Goal: Task Accomplishment & Management: Manage account settings

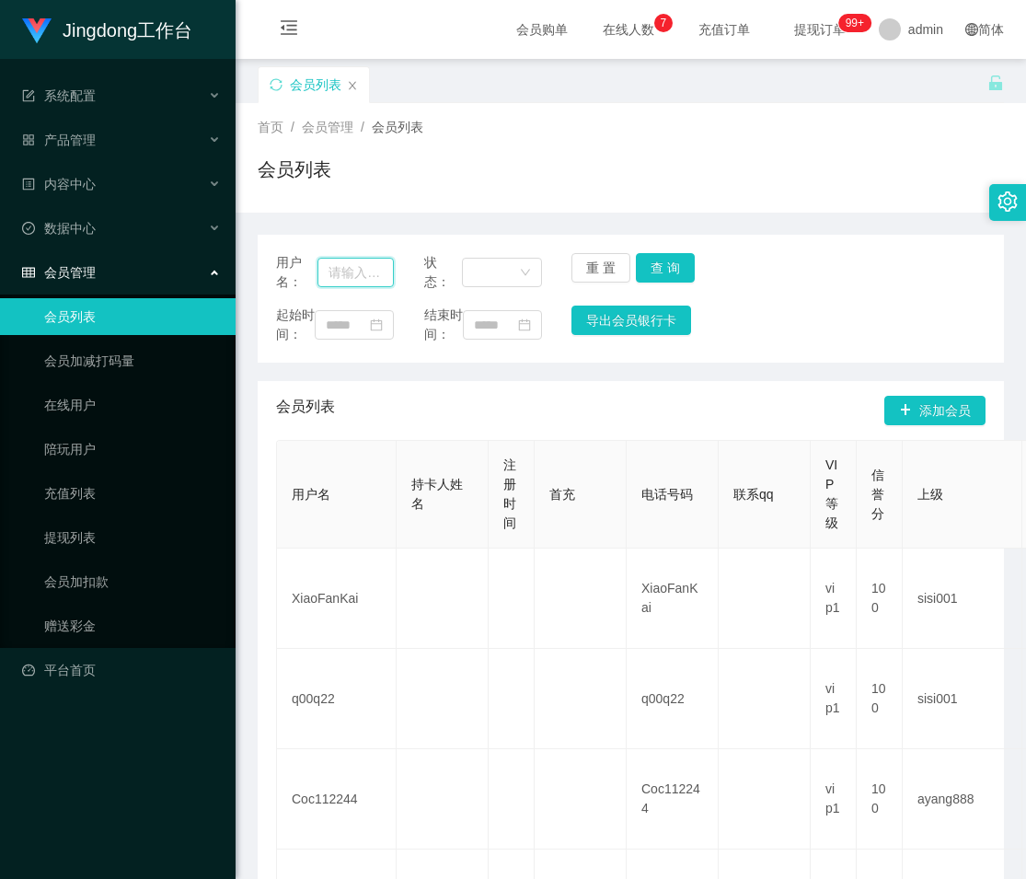
click at [357, 264] on input "text" at bounding box center [356, 272] width 76 height 29
paste input "2721570231"
type input "2721570231"
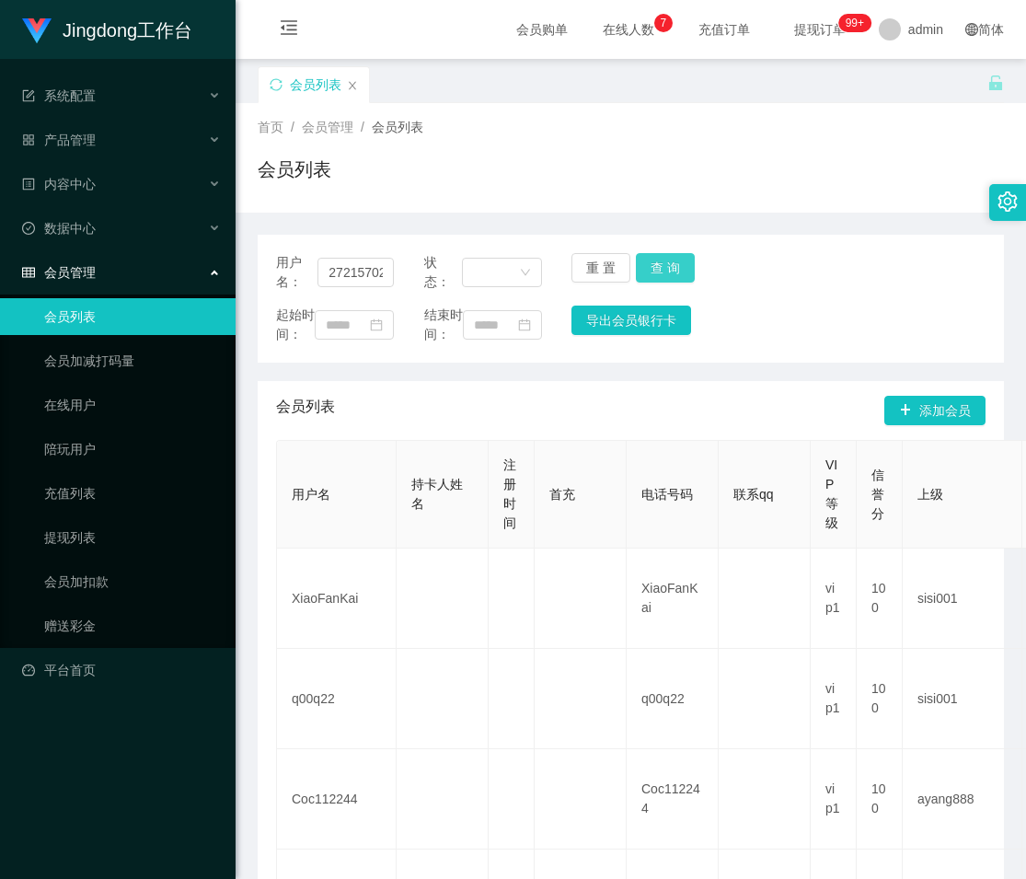
click at [642, 270] on button "查 询" at bounding box center [665, 267] width 59 height 29
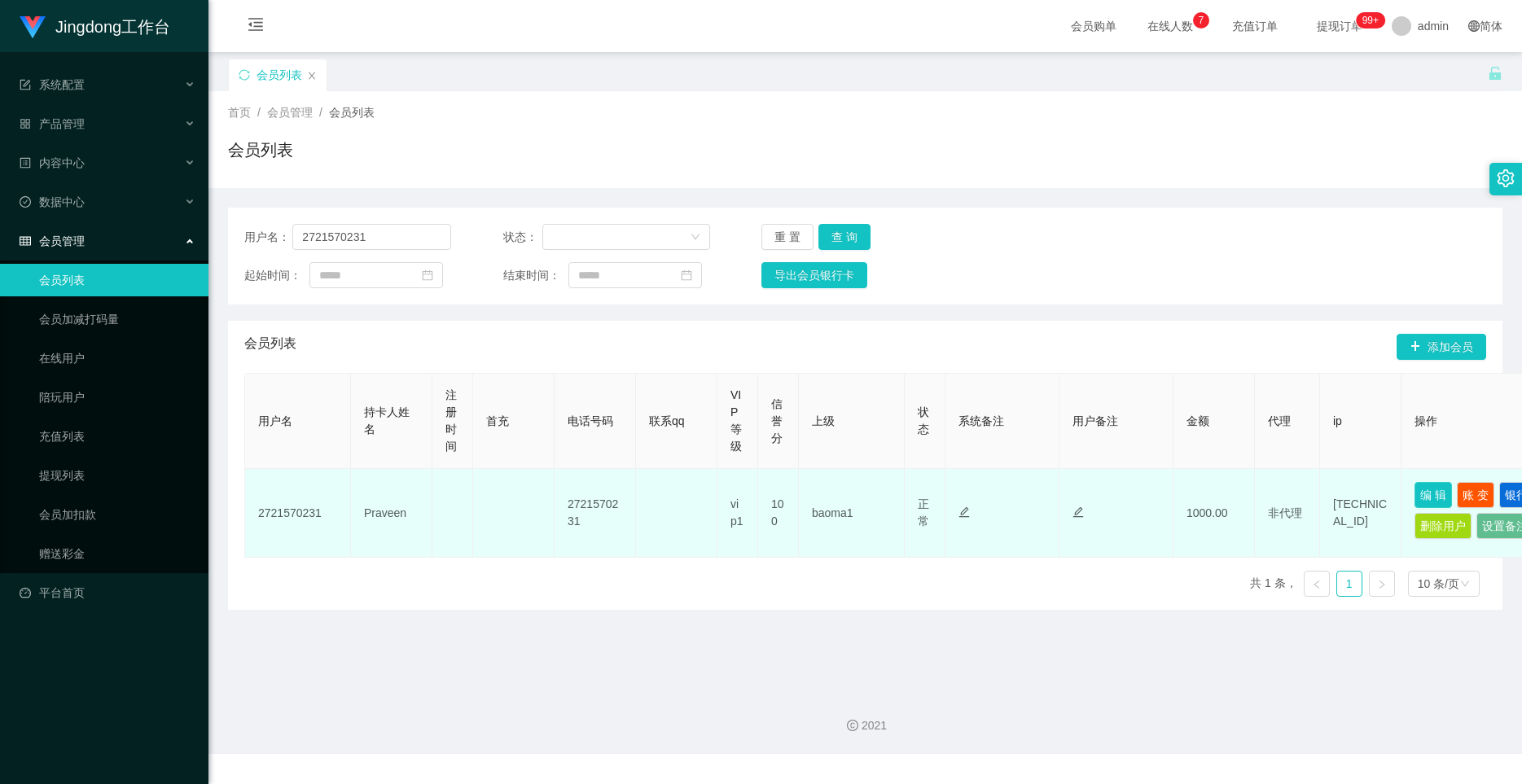
click at [907, 489] on button "编 辑" at bounding box center [1434, 495] width 37 height 26
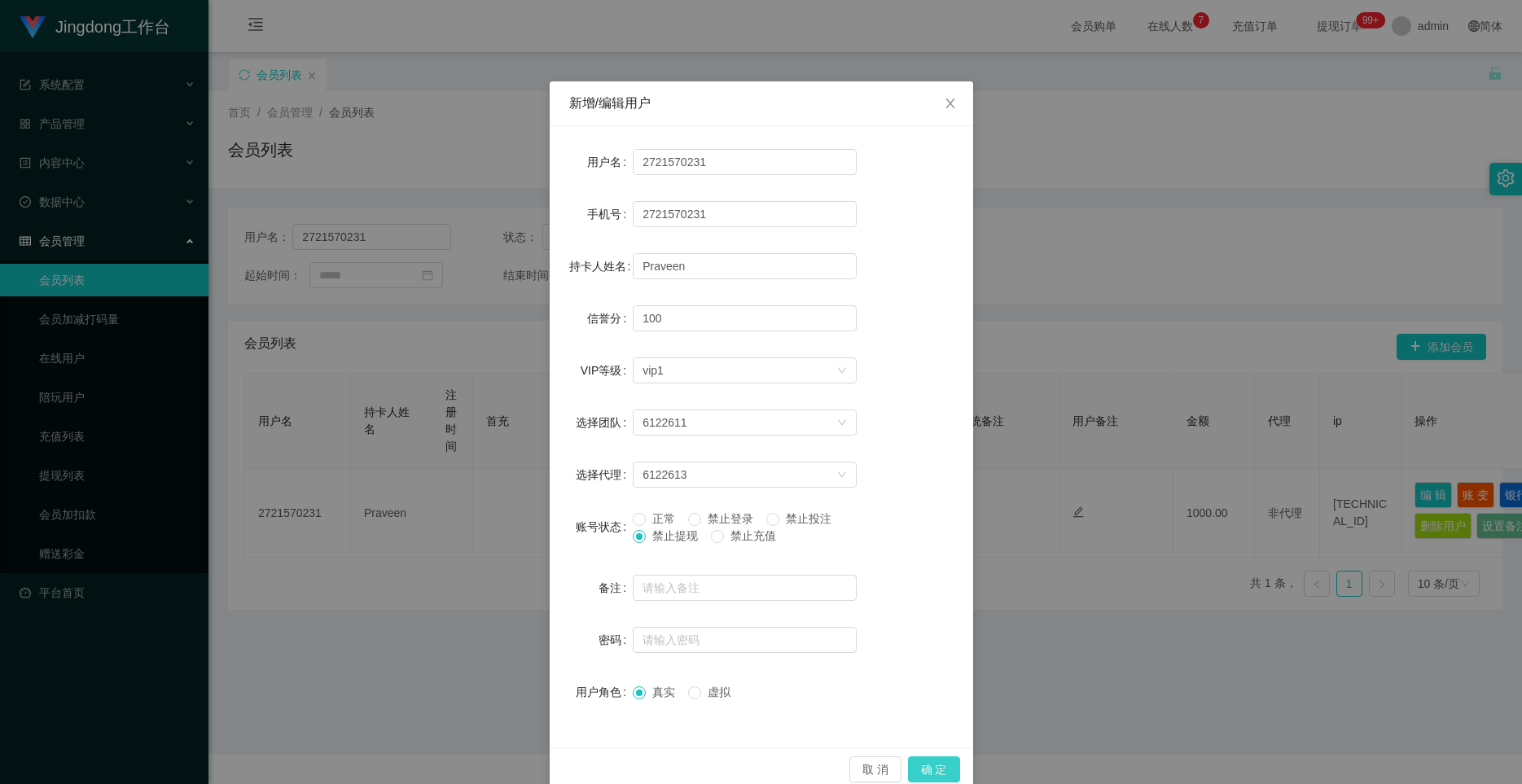
click at [907, 777] on button "确 定" at bounding box center [934, 769] width 52 height 26
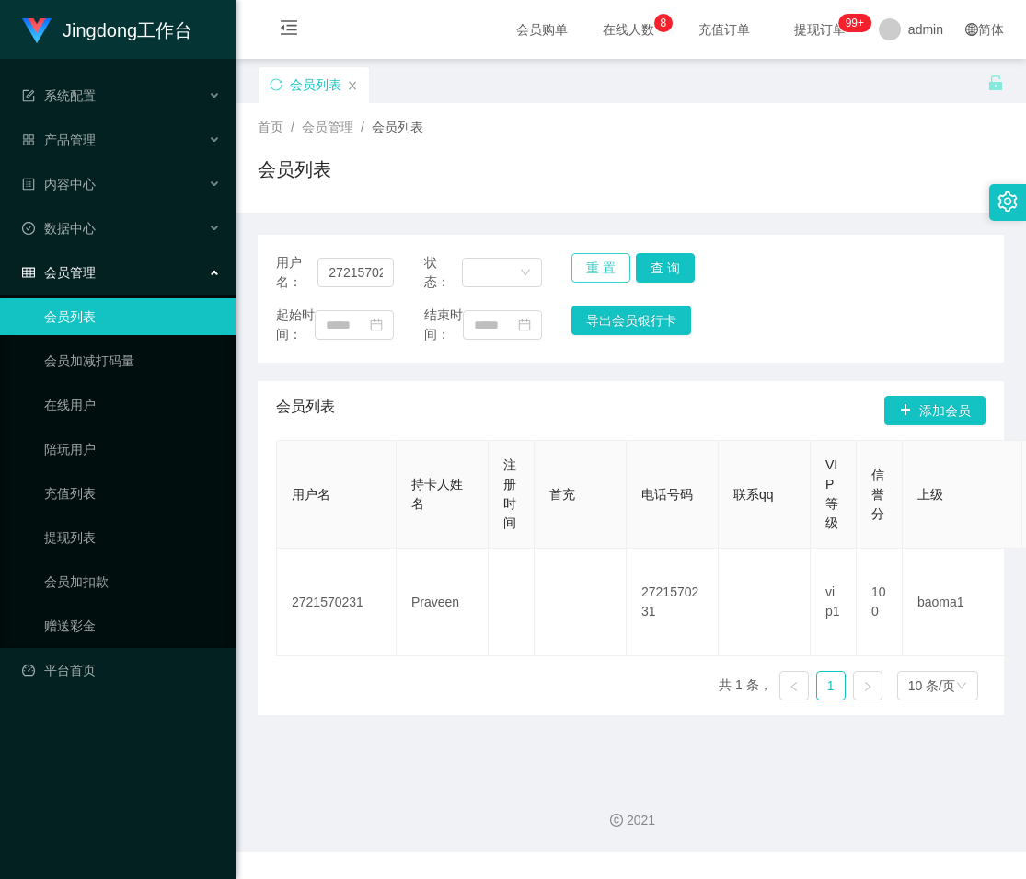
click at [589, 272] on button "重 置" at bounding box center [601, 267] width 59 height 29
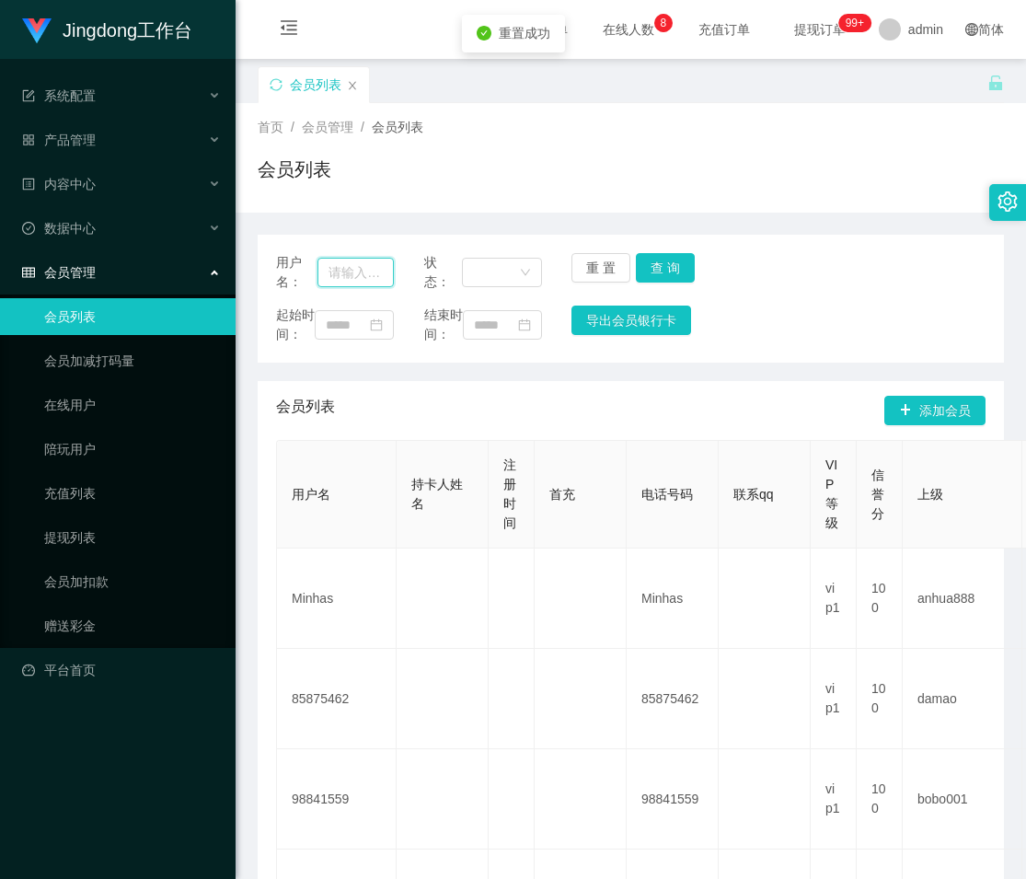
click at [353, 276] on input "text" at bounding box center [356, 272] width 76 height 29
paste input "85408434"
type input "85408434"
drag, startPoint x: 644, startPoint y: 272, endPoint x: 663, endPoint y: 269, distance: 18.6
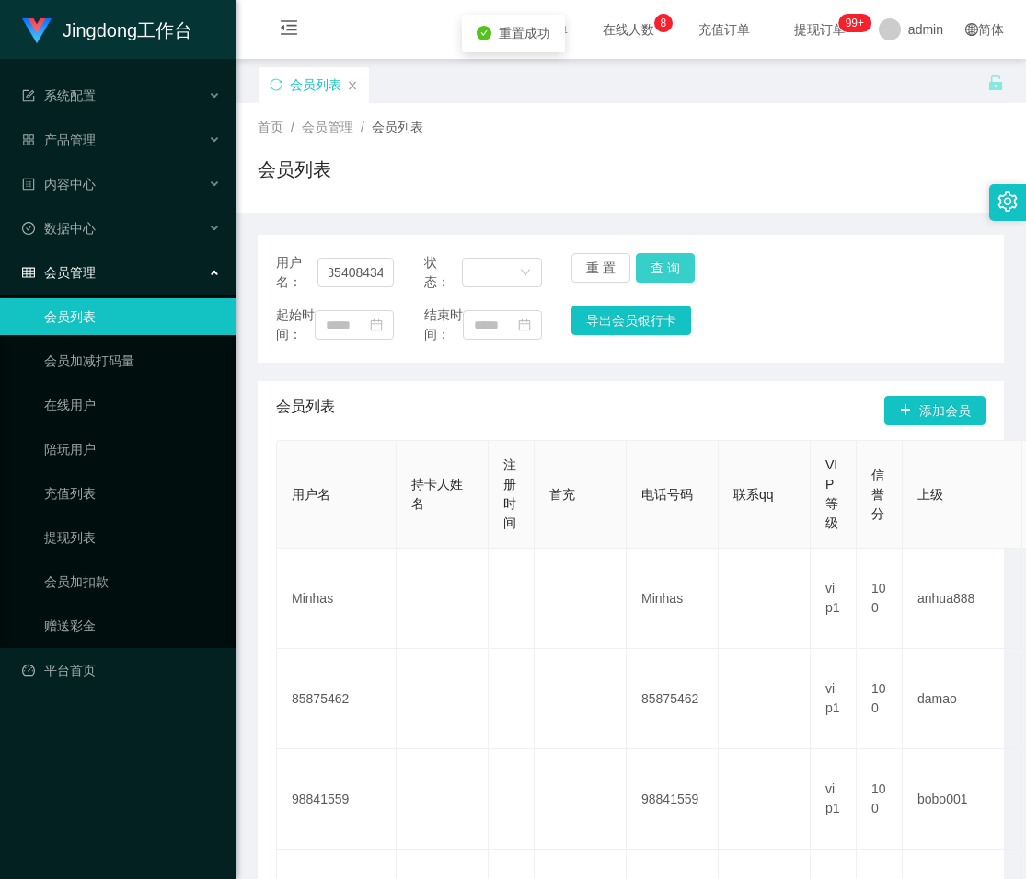
click at [644, 272] on button "查 询" at bounding box center [665, 267] width 59 height 29
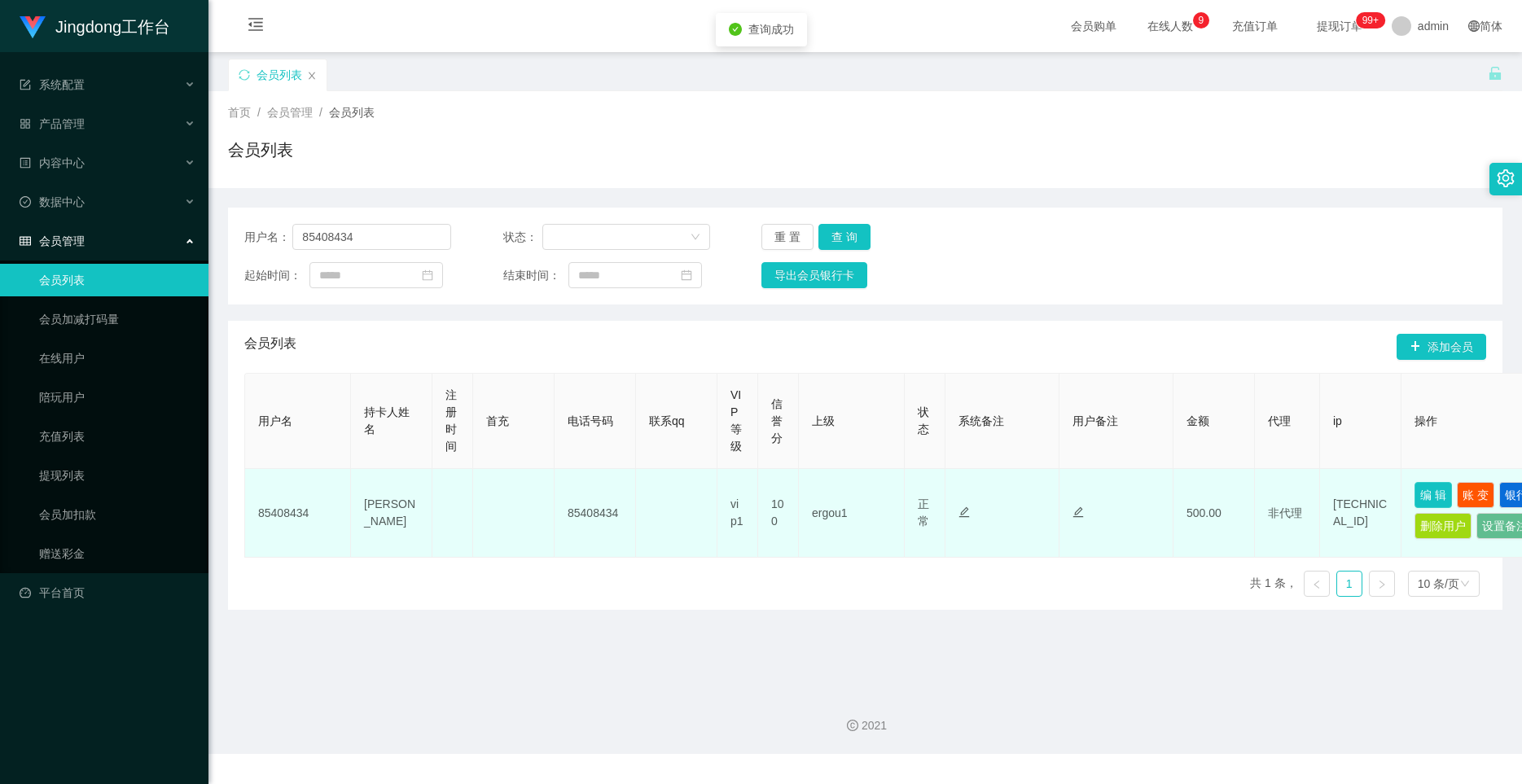
click at [907, 497] on button "编 辑" at bounding box center [1434, 495] width 37 height 26
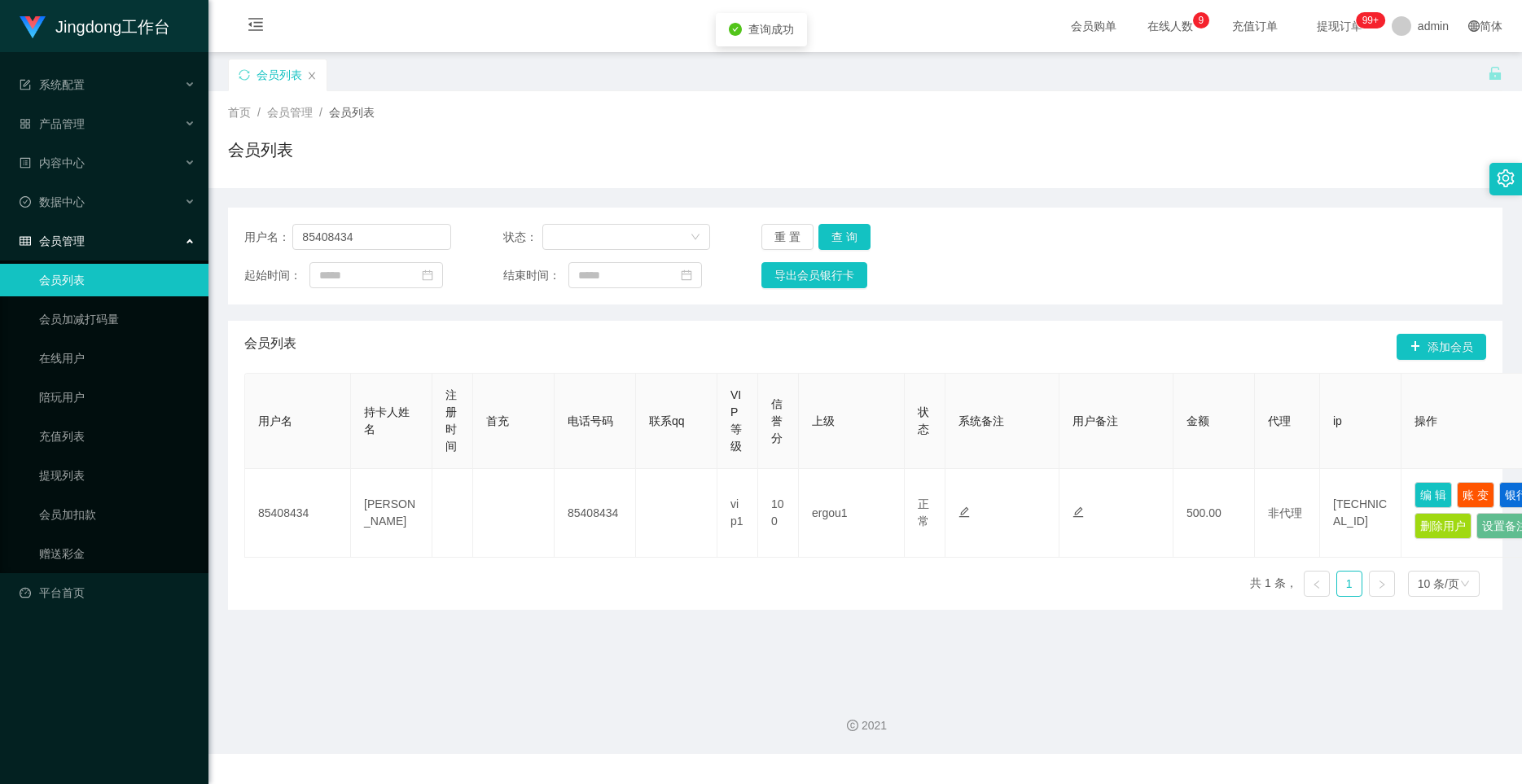
type input "85408434"
type input "[PERSON_NAME]"
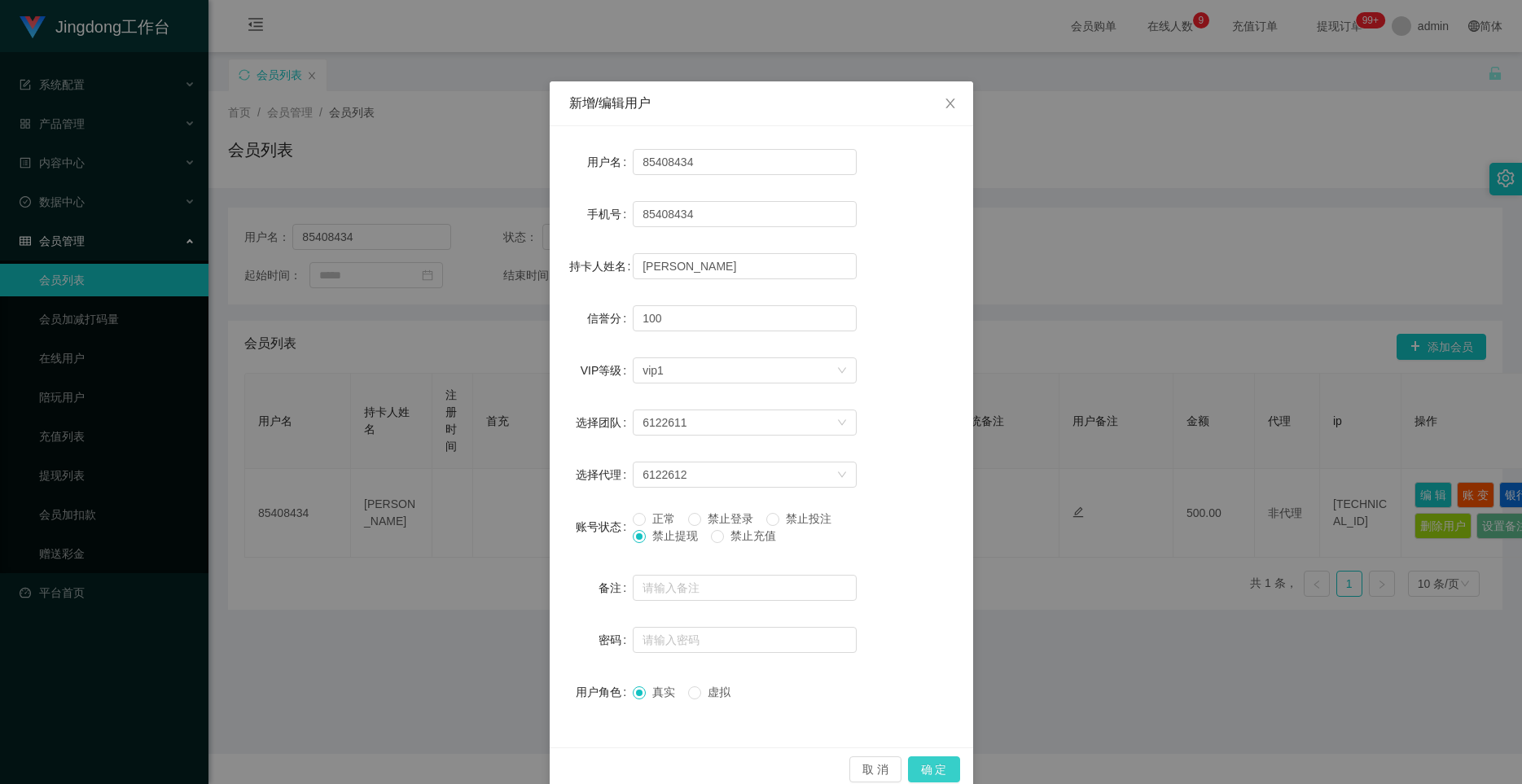
click at [907, 770] on button "确 定" at bounding box center [934, 769] width 52 height 26
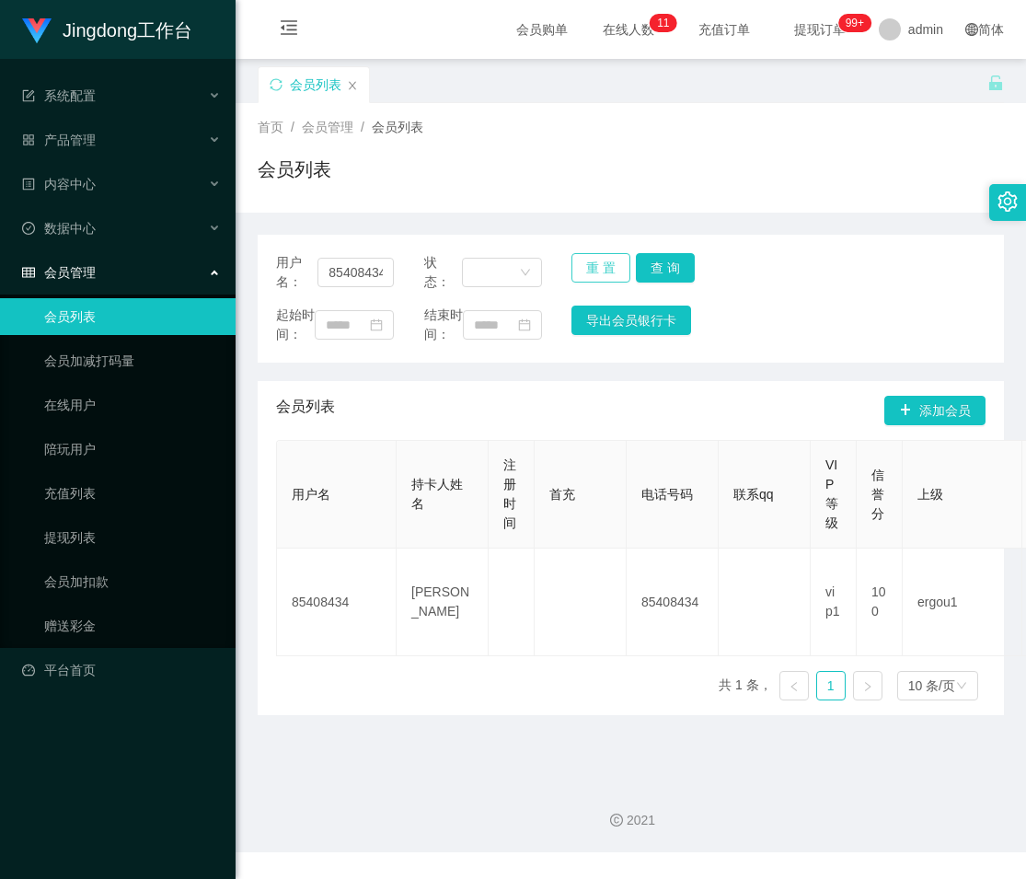
click at [588, 267] on button "重 置" at bounding box center [601, 267] width 59 height 29
